Goal: Task Accomplishment & Management: Complete application form

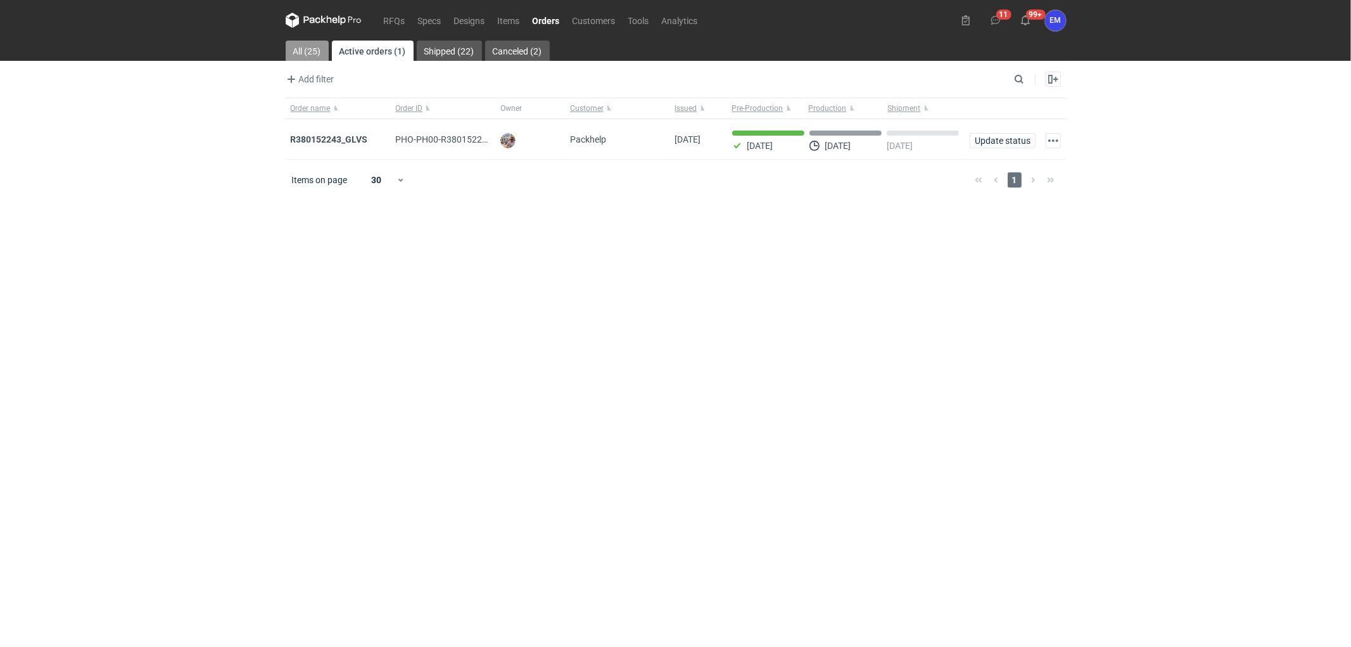
click at [307, 51] on link "All (25)" at bounding box center [307, 51] width 43 height 20
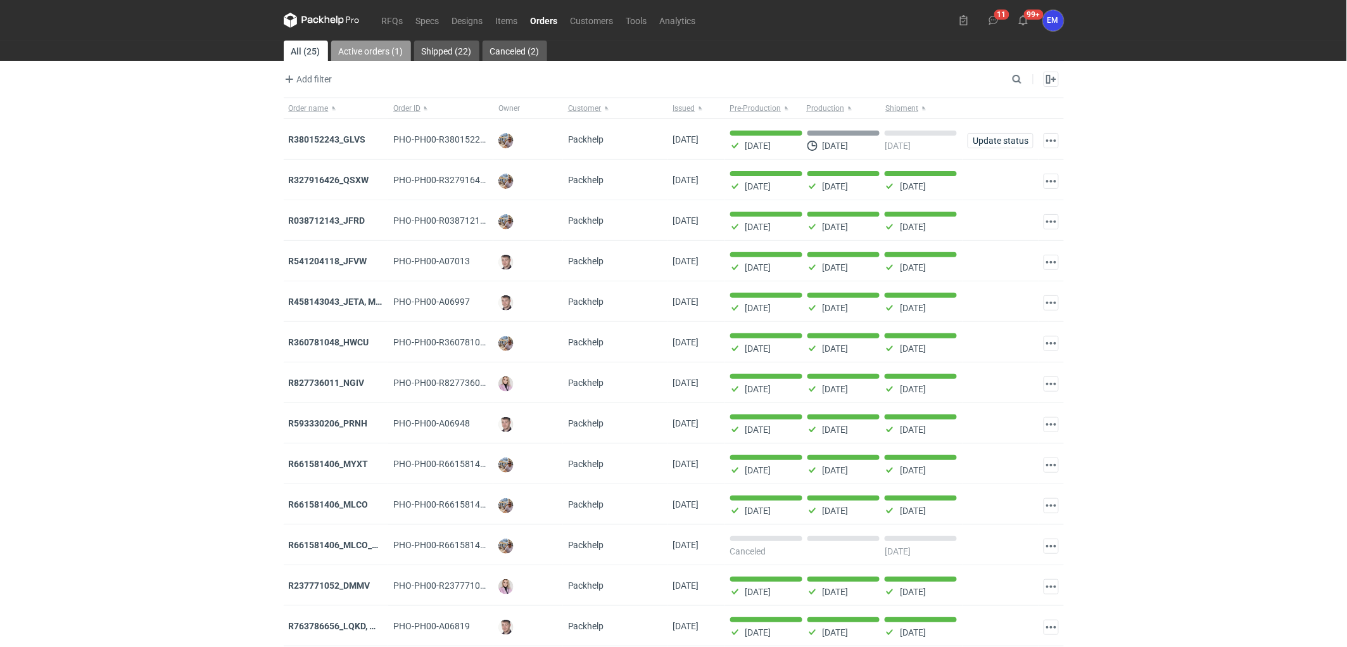
click at [346, 56] on link "Active orders (1)" at bounding box center [371, 51] width 80 height 20
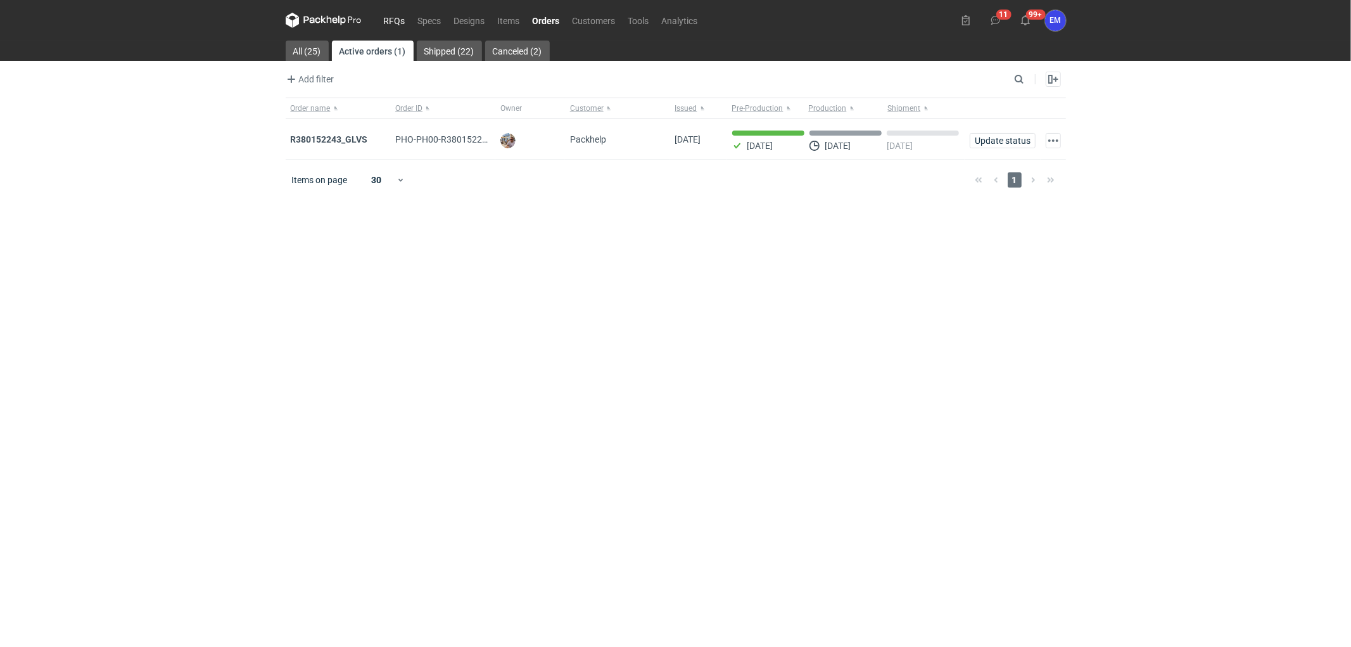
click at [391, 16] on link "RFQs" at bounding box center [395, 20] width 34 height 15
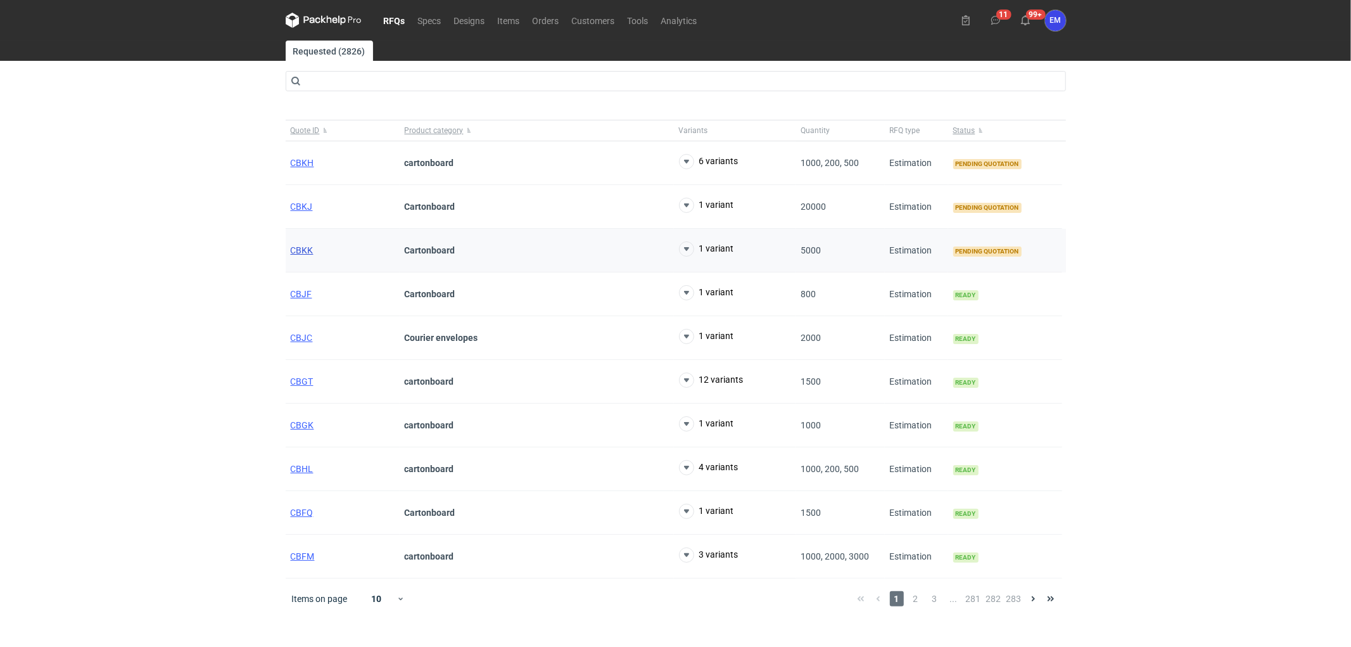
click at [298, 248] on span "CBKK" at bounding box center [302, 250] width 23 height 10
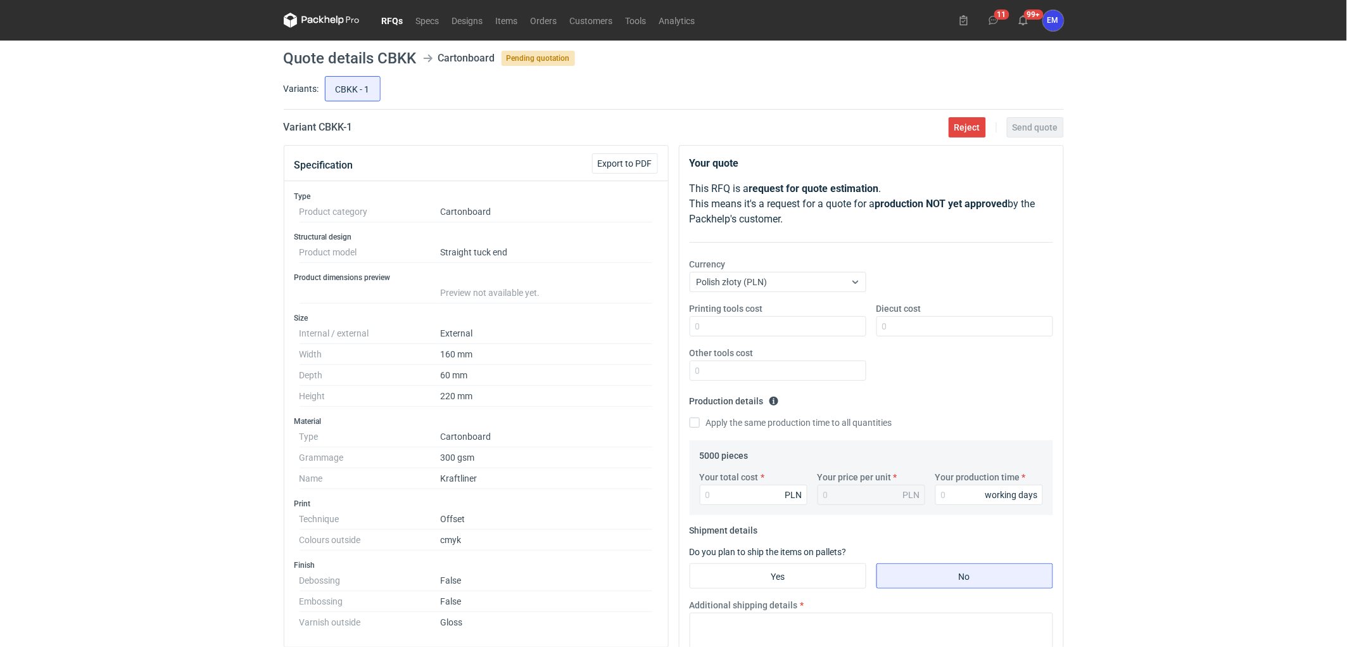
click at [391, 15] on link "RFQs" at bounding box center [393, 20] width 34 height 15
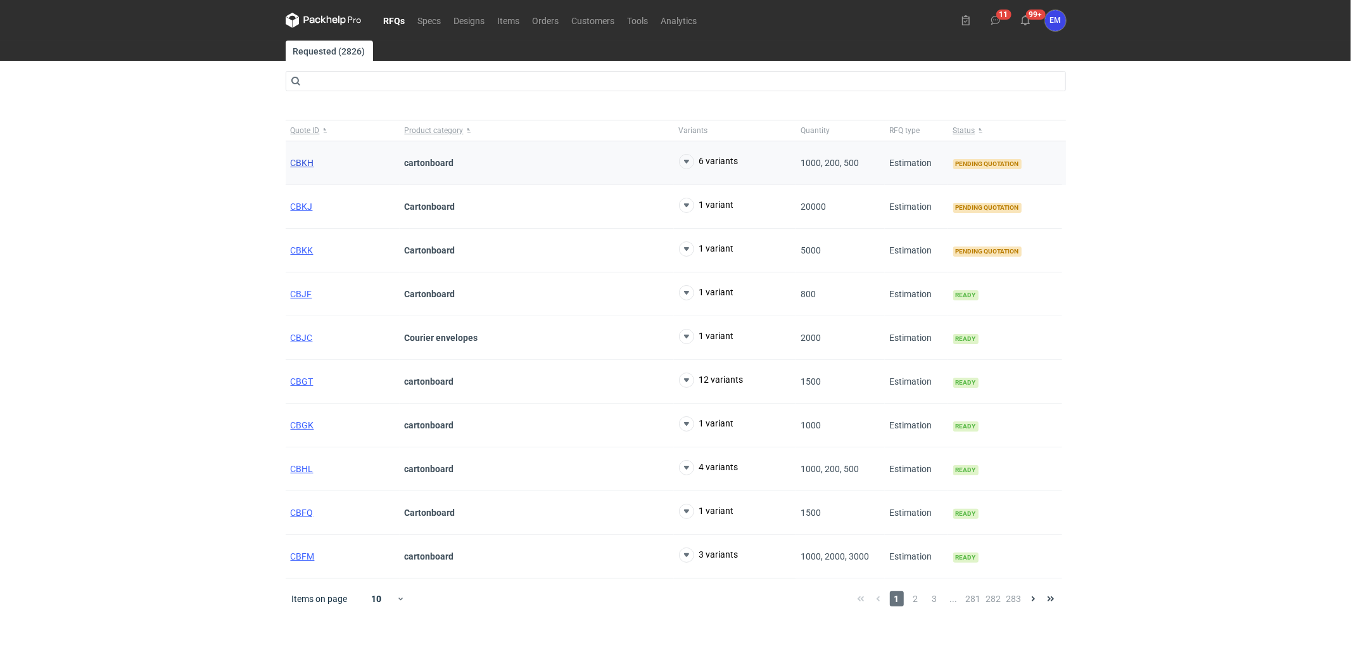
click at [302, 162] on span "CBKH" at bounding box center [302, 163] width 23 height 10
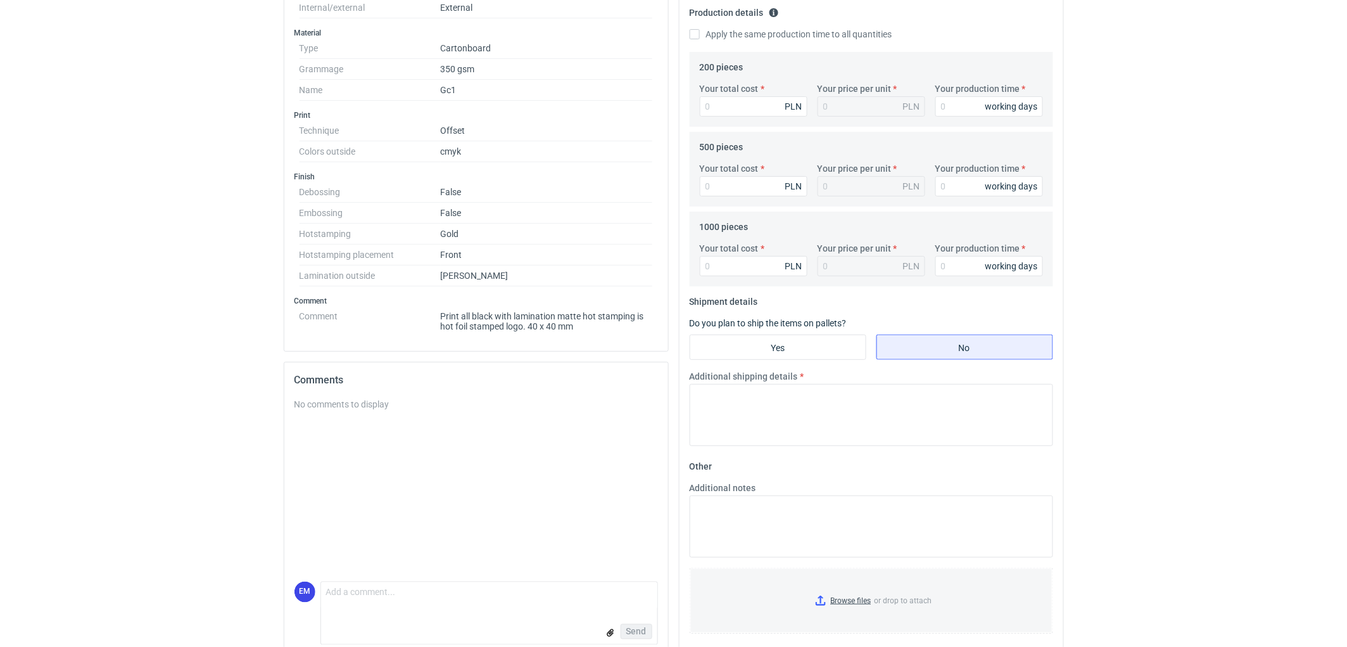
scroll to position [408, 0]
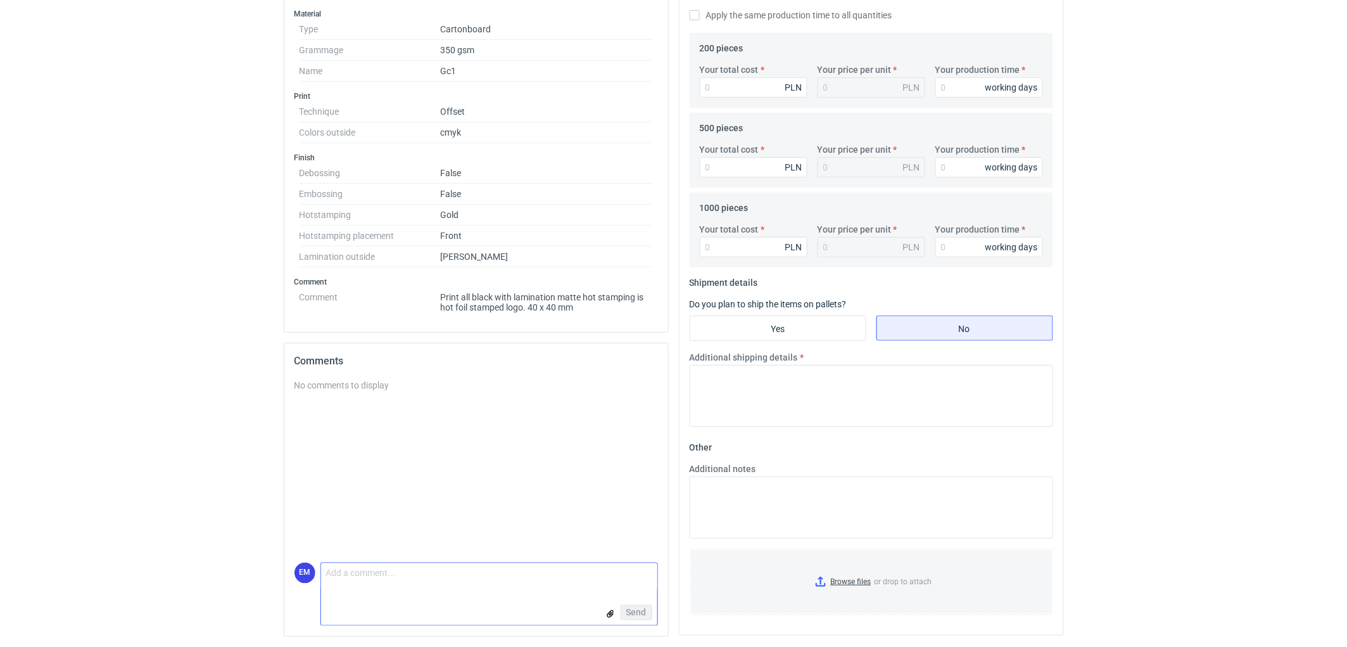
click at [398, 586] on textarea "Comment message" at bounding box center [489, 576] width 336 height 27
paste textarea "Prosze jeszcze doprecyzować gdzie/ na której ściance ma się znajdować HS.🙂"
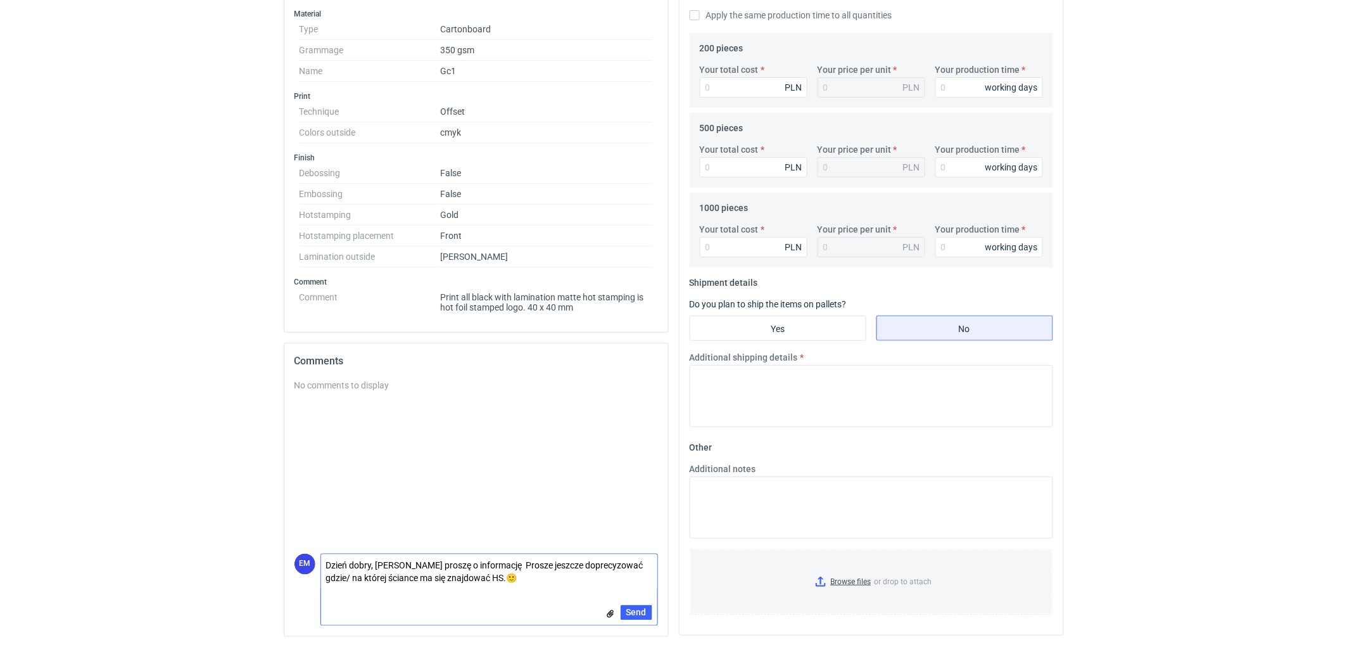
scroll to position [0, 0]
drag, startPoint x: 489, startPoint y: 566, endPoint x: 607, endPoint y: 564, distance: 117.8
click at [607, 564] on textarea "Dzień dobry, [PERSON_NAME] proszę o informację Prosze jeszcze doprecyzować gdzi…" at bounding box center [489, 571] width 336 height 35
click at [412, 580] on textarea "Dzień dobry, [PERSON_NAME] proszę o informację gdzie/ na której ściance ma się …" at bounding box center [489, 571] width 336 height 35
click at [491, 564] on textarea "Dzień dobry, [PERSON_NAME] proszę o informację gdzie/ na której ściance ma się …" at bounding box center [489, 571] width 336 height 35
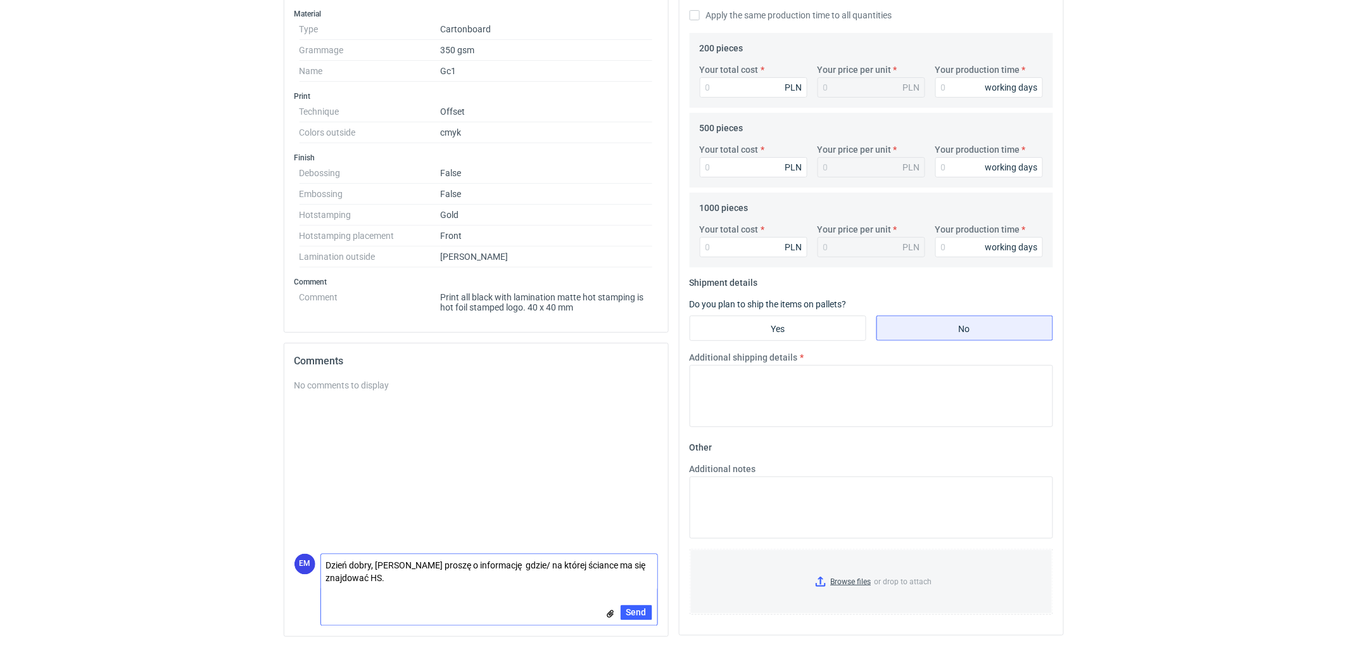
click at [395, 575] on textarea "Dzień dobry, [PERSON_NAME] proszę o informację gdzie/ na której ściance ma się …" at bounding box center [489, 571] width 336 height 35
click at [517, 567] on textarea "Dzień dobry, [PERSON_NAME] proszę o informację gdzie/ na której ściance ma się …" at bounding box center [489, 571] width 336 height 35
type textarea "Dzień dobry, [PERSON_NAME] proszę o informację gdzie/na której ściance ma się z…"
click at [635, 609] on span "Send" at bounding box center [636, 612] width 20 height 9
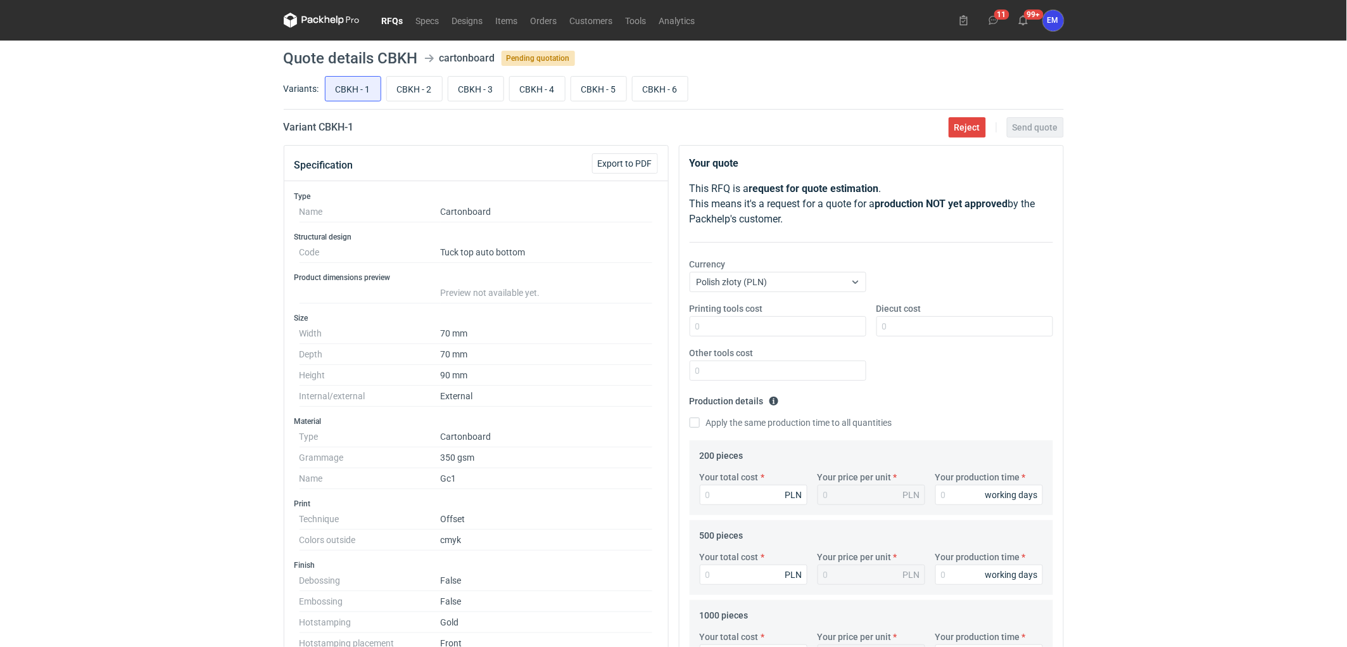
click at [381, 17] on link "RFQs" at bounding box center [393, 20] width 34 height 15
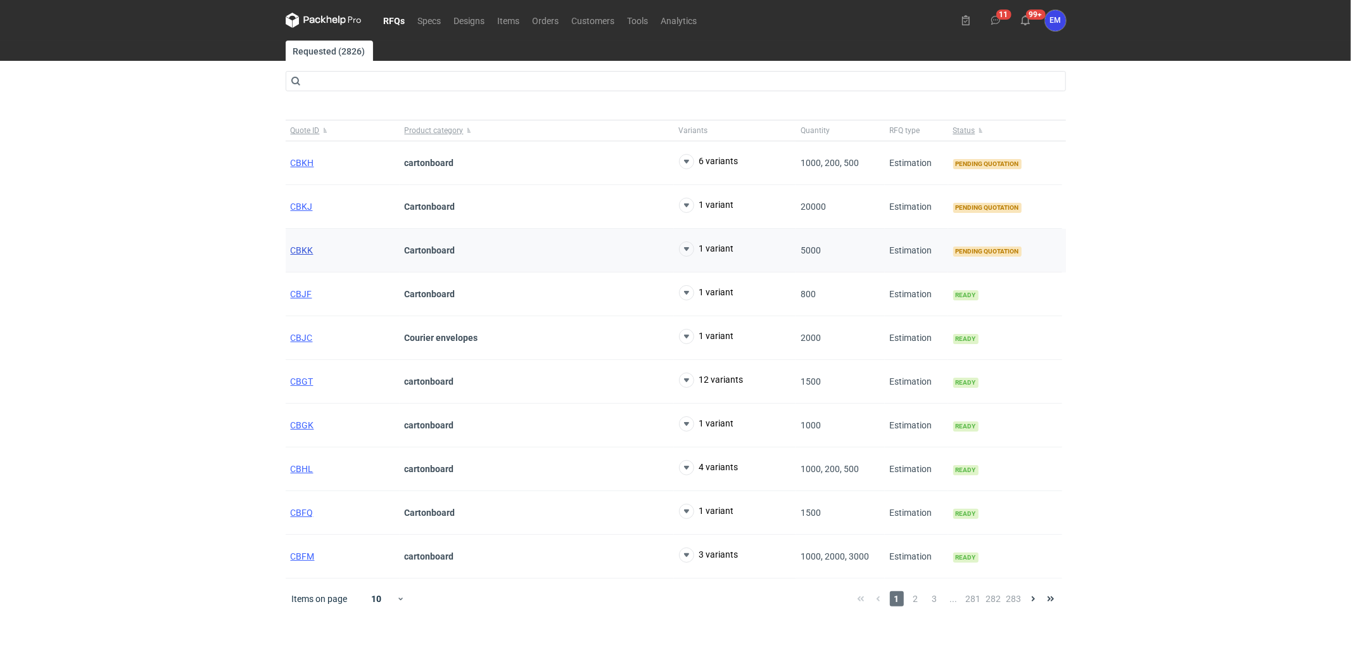
click at [307, 254] on span "CBKK" at bounding box center [302, 250] width 23 height 10
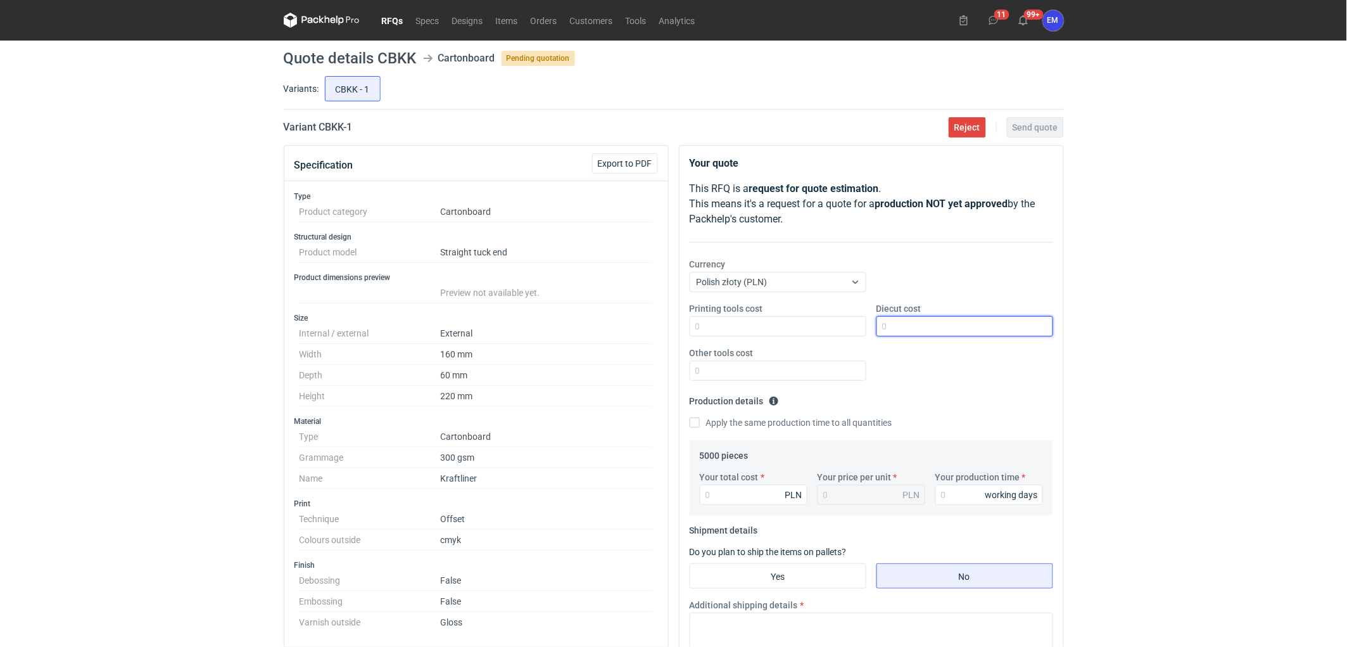
click at [958, 327] on input "Diecut cost" at bounding box center [965, 326] width 177 height 20
type input "1515"
click at [1176, 306] on div "RFQs Specs Designs Items Orders Customers Tools Analytics 11 99+ EM [PERSON_NAM…" at bounding box center [673, 323] width 1347 height 647
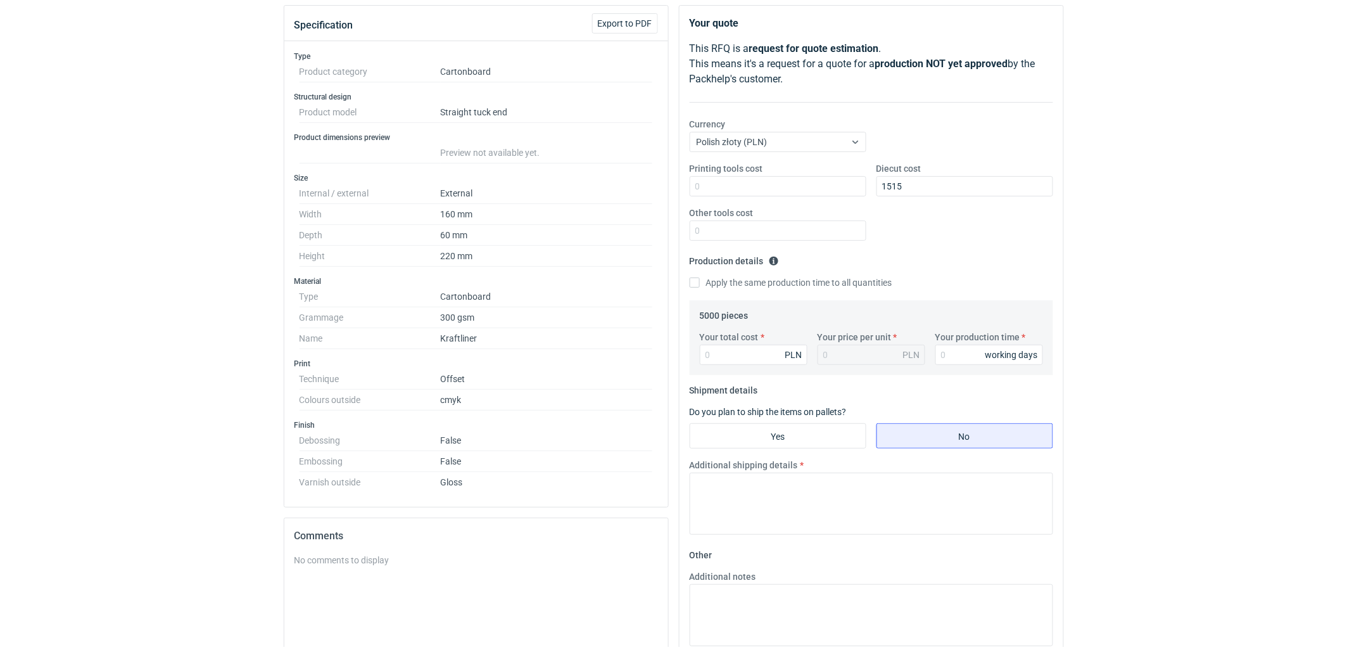
scroll to position [141, 0]
click at [752, 353] on input "Your total cost" at bounding box center [754, 354] width 108 height 20
type input "4350"
type input "0.87"
type input "4350"
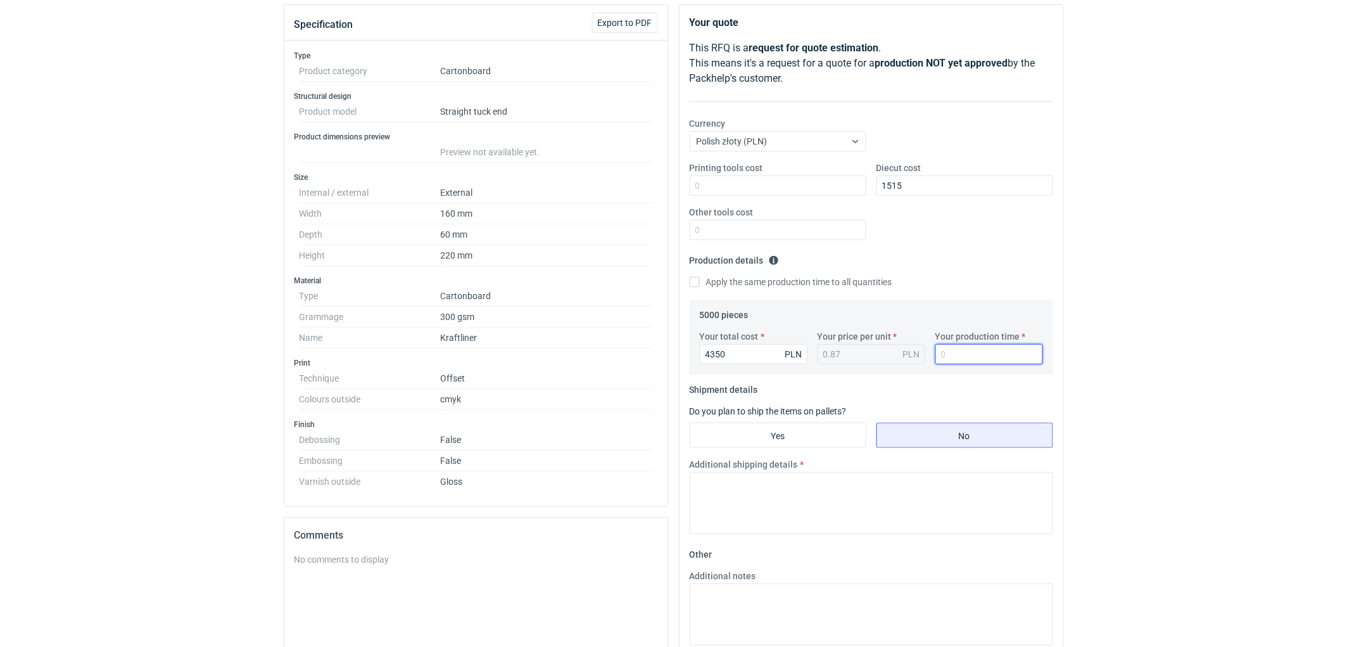
click at [950, 359] on input "Your production time" at bounding box center [990, 354] width 108 height 20
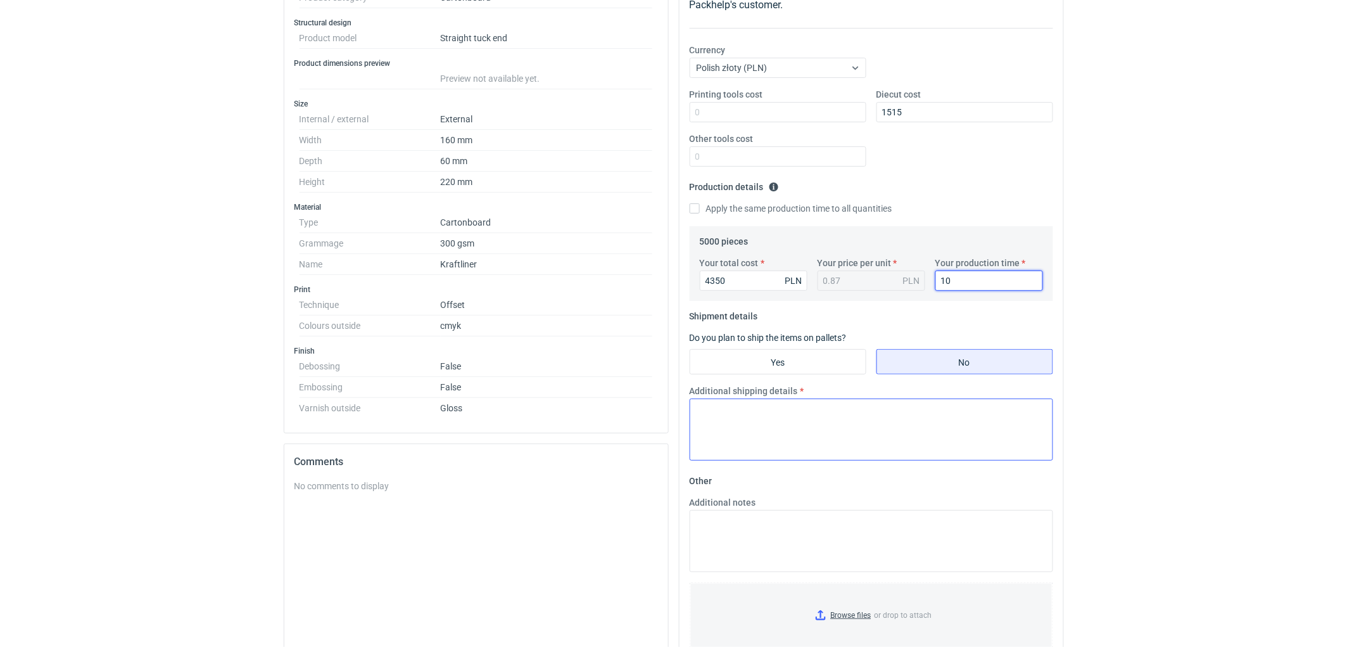
scroll to position [281, 0]
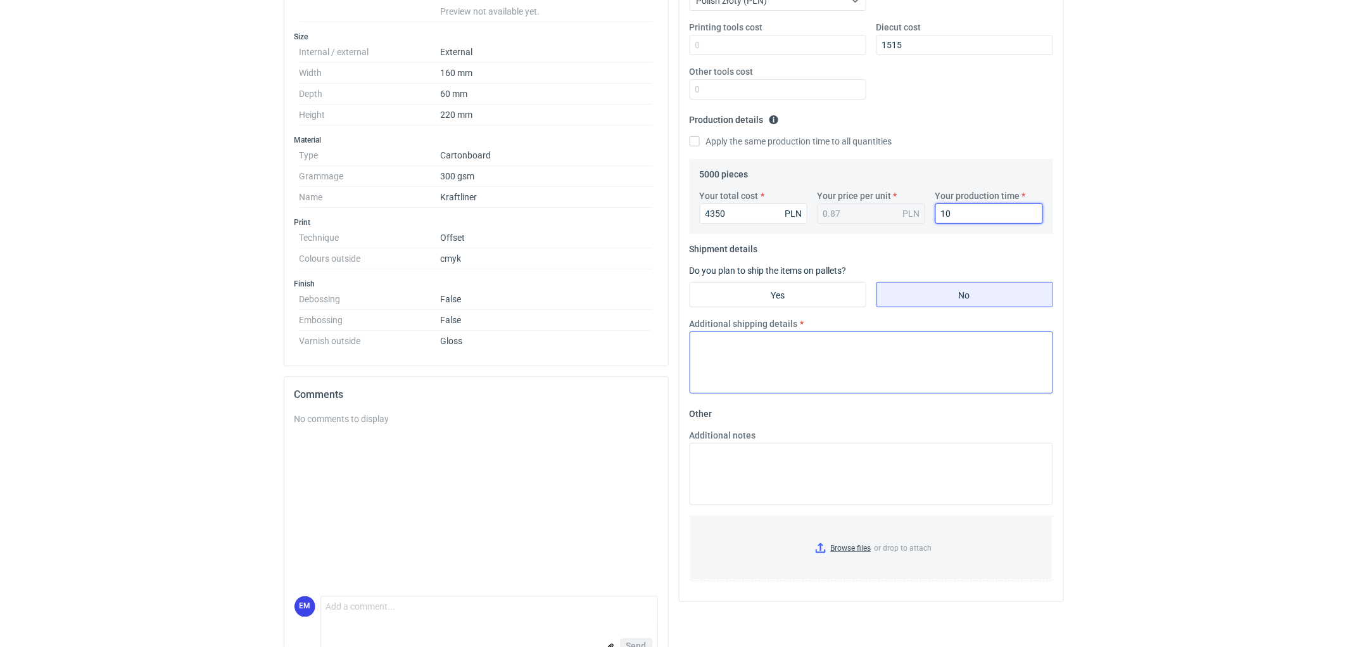
type input "10"
click at [757, 375] on textarea "Additional shipping details" at bounding box center [872, 362] width 364 height 62
type textarea "Wstępnie zakładamy następujące pakowanie - 1 paleta."
click at [754, 469] on textarea "Additional notes" at bounding box center [872, 474] width 364 height 62
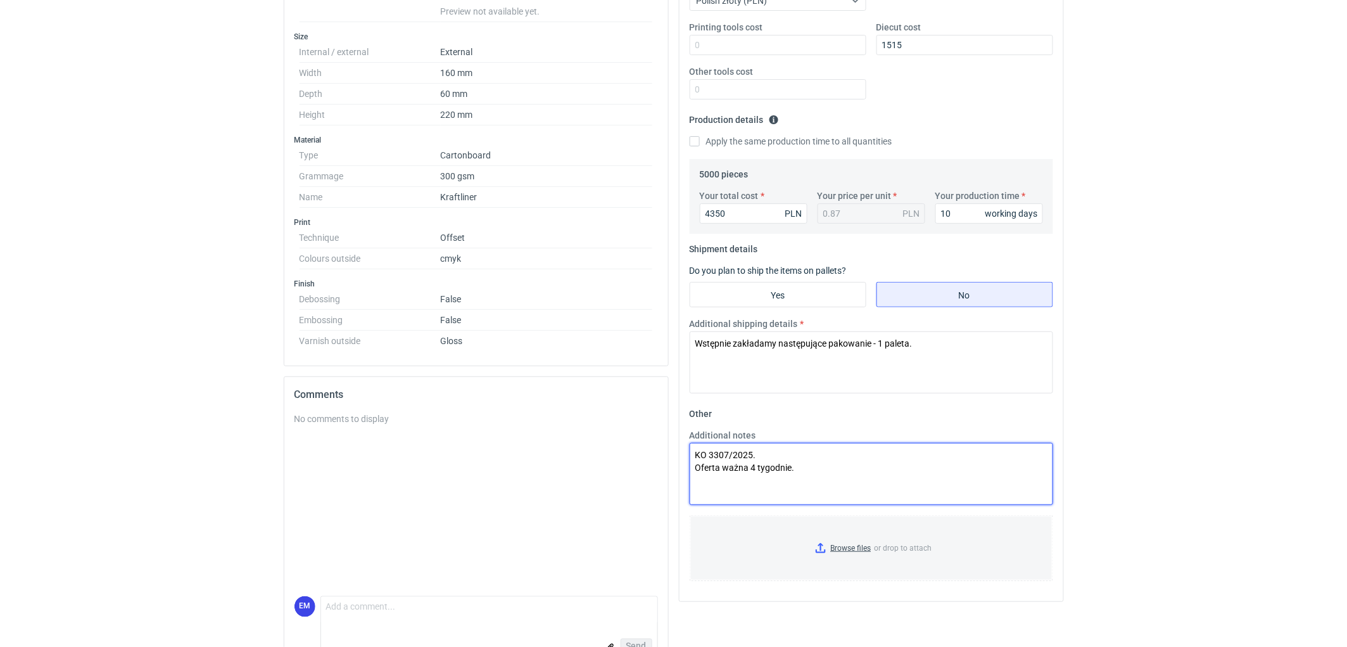
type textarea "KO 3307/2025. Oferta ważna 4 tygodnie."
click at [1157, 365] on html "RFQs Specs Designs Items Orders Customers Tools Analytics 11 99+ EM [PERSON_NAM…" at bounding box center [673, 42] width 1347 height 647
click at [1174, 359] on div "RFQs Specs Designs Items Orders Customers Tools Analytics 11 99+ EM [PERSON_NAM…" at bounding box center [673, 42] width 1347 height 647
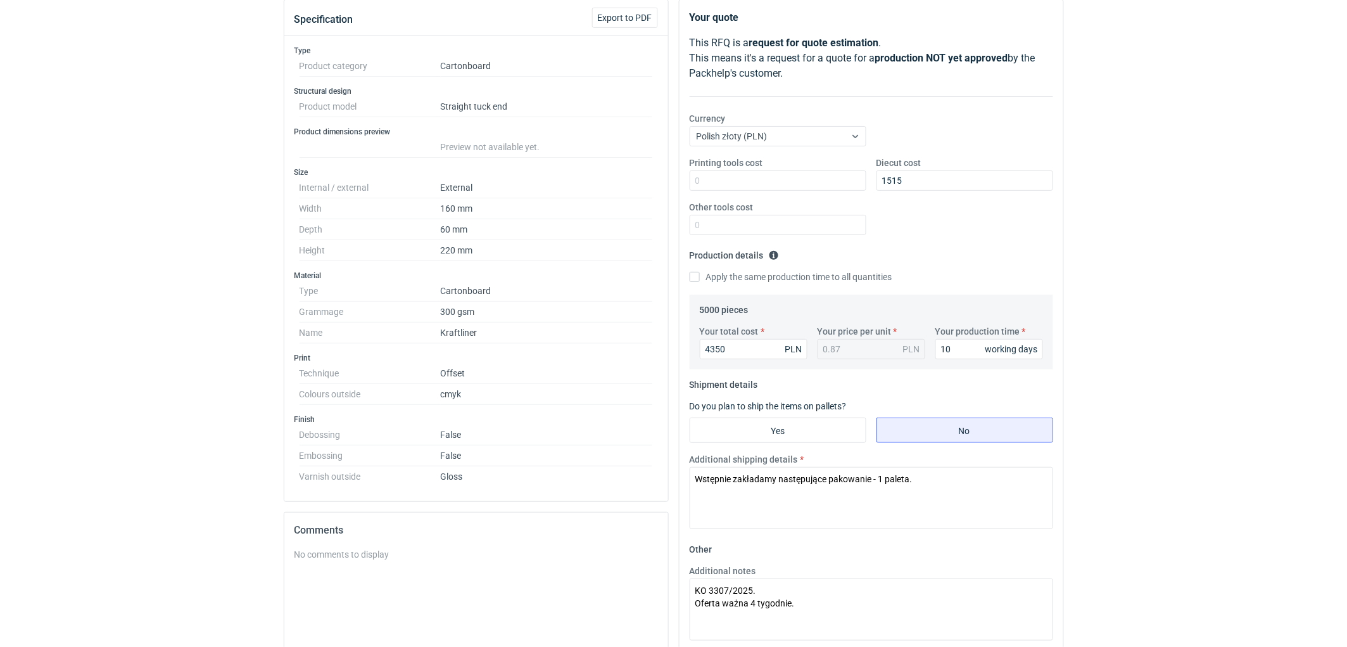
scroll to position [141, 0]
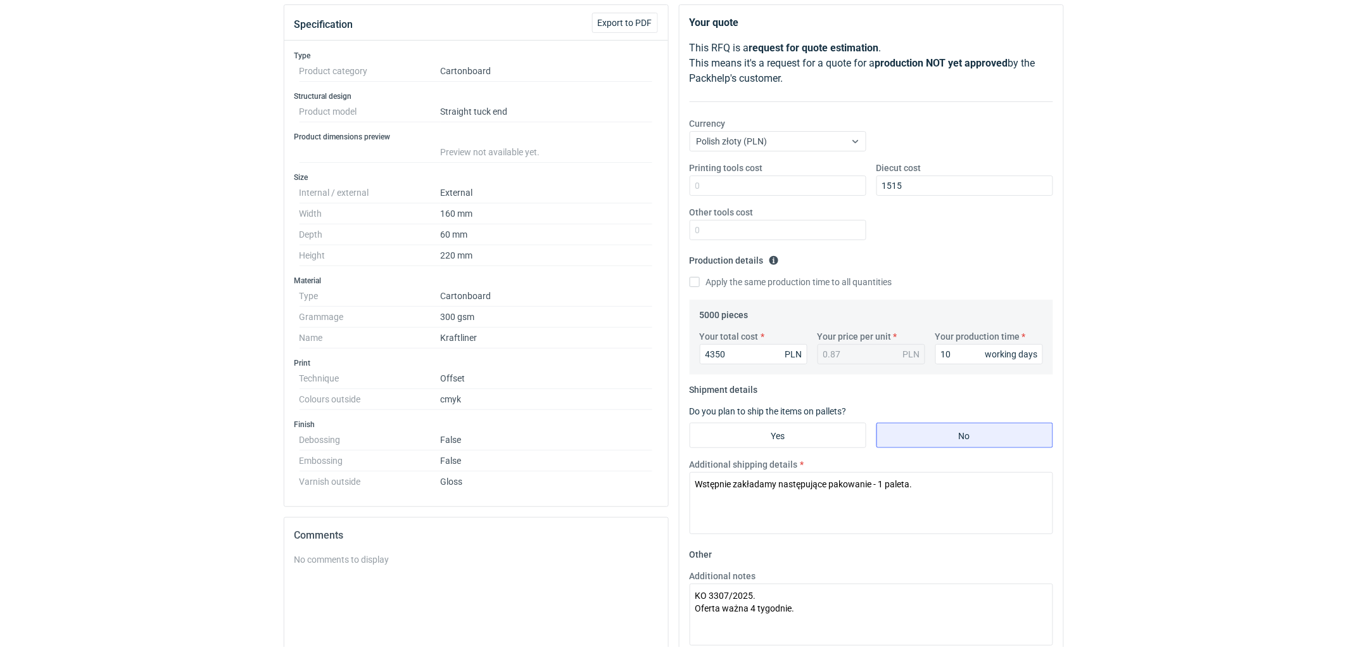
click at [1202, 391] on div "RFQs Specs Designs Items Orders Customers Tools Analytics 11 99+ EM [PERSON_NAM…" at bounding box center [673, 182] width 1347 height 647
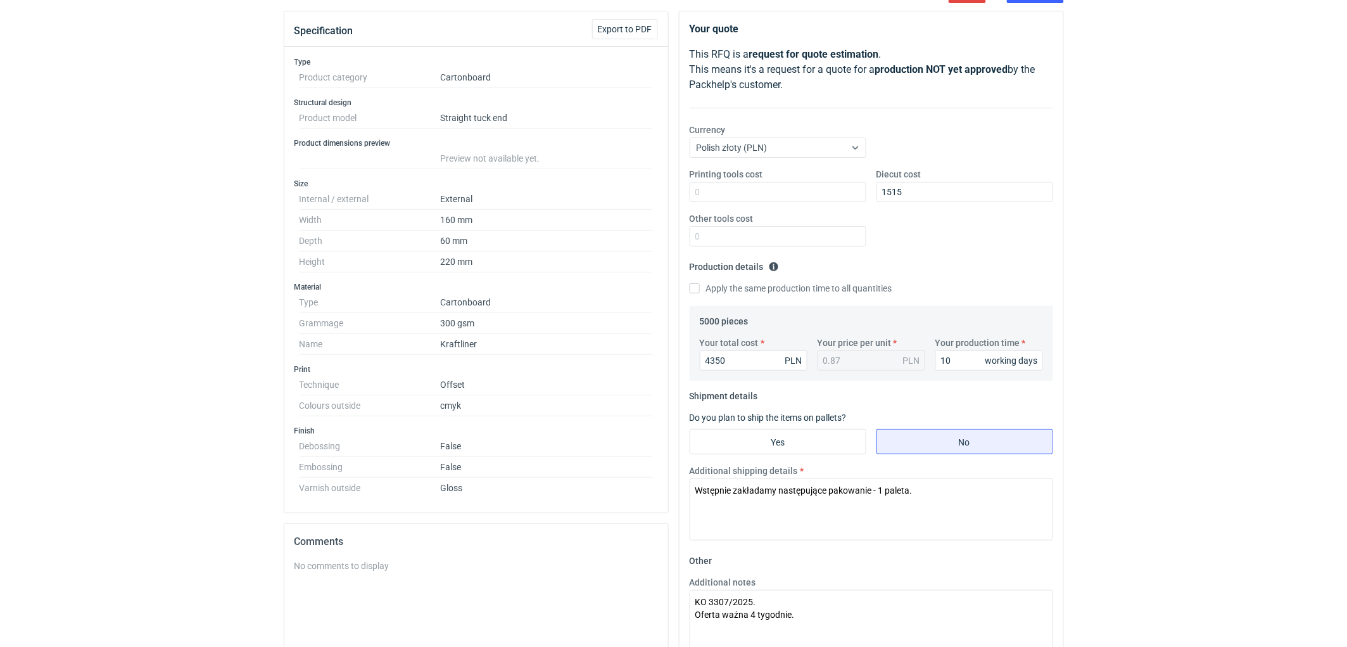
scroll to position [0, 0]
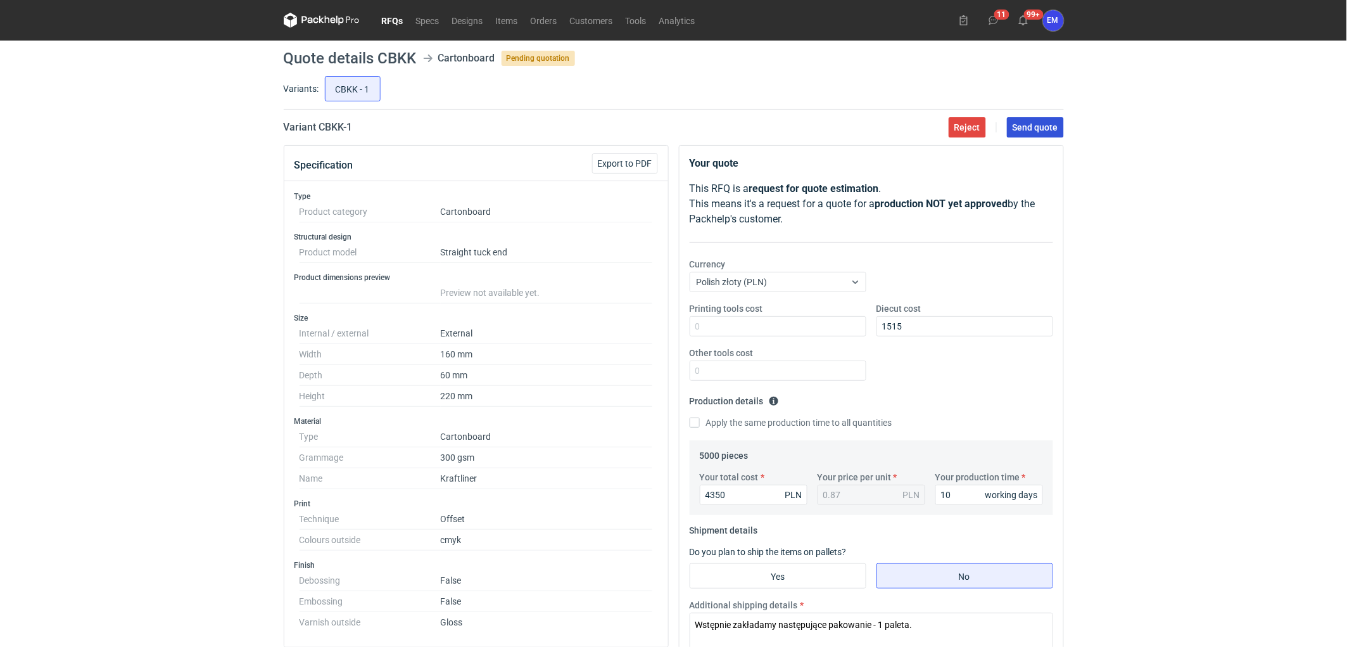
click at [1050, 133] on button "Send quote" at bounding box center [1035, 127] width 57 height 20
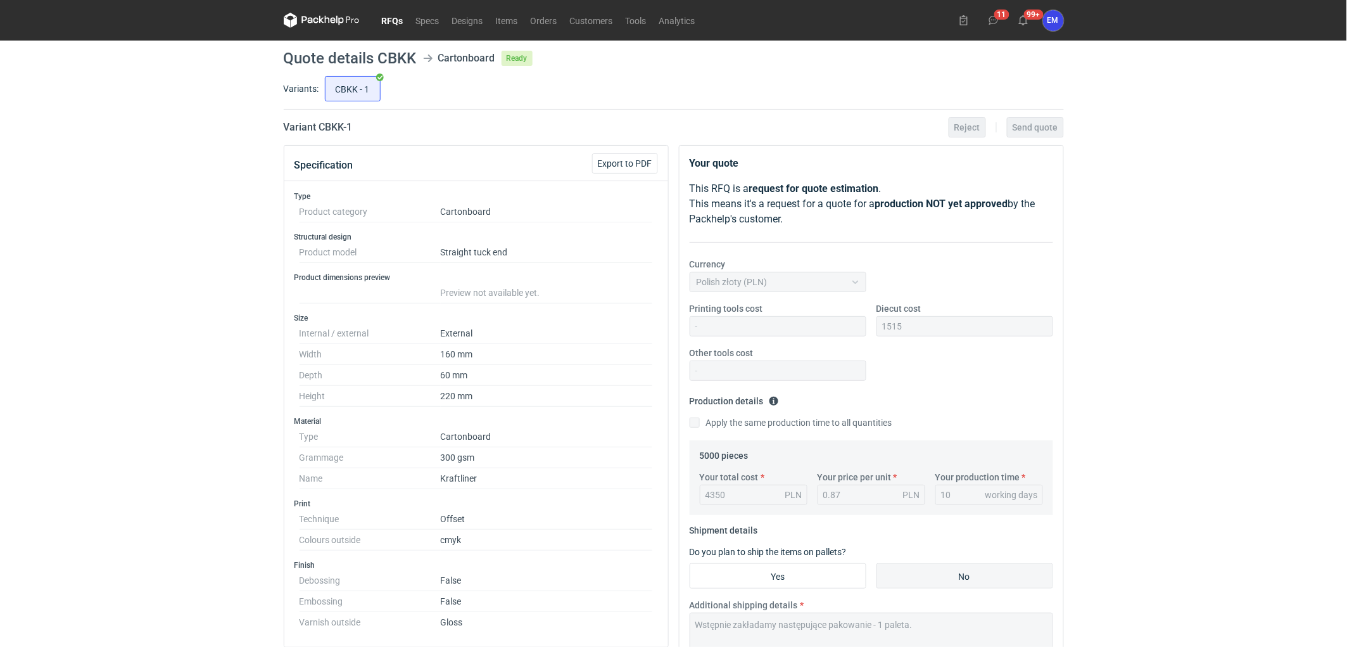
drag, startPoint x: 397, startPoint y: 20, endPoint x: 404, endPoint y: 25, distance: 9.0
click at [397, 20] on link "RFQs" at bounding box center [393, 20] width 34 height 15
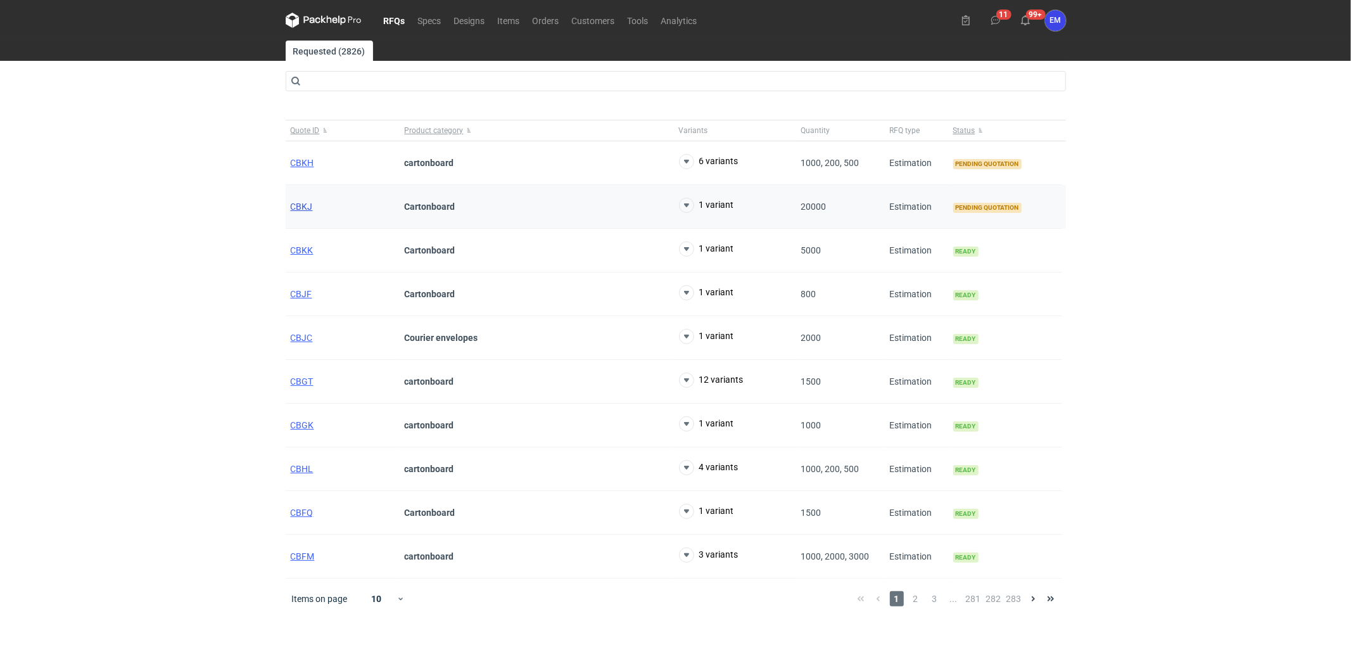
click at [300, 206] on span "CBKJ" at bounding box center [302, 206] width 22 height 10
